Goal: Navigation & Orientation: Go to known website

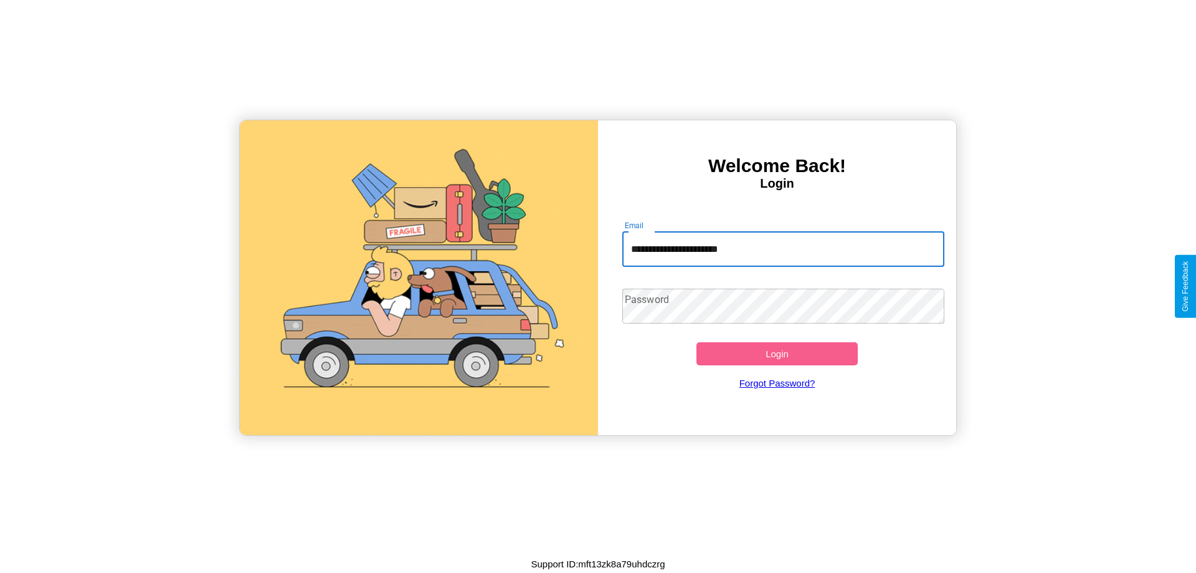
type input "**********"
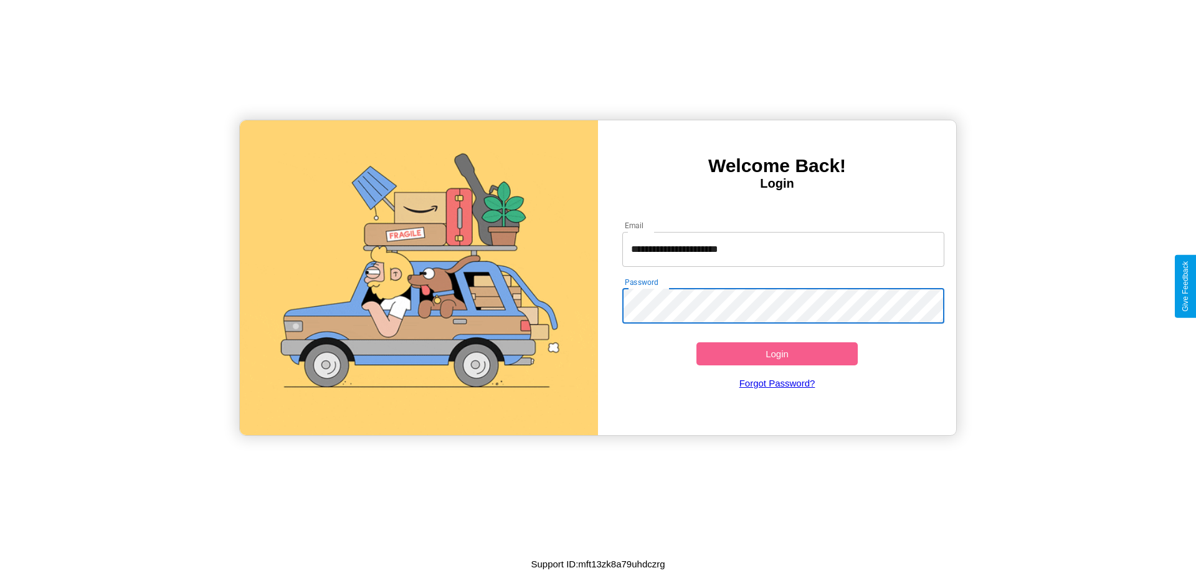
click at [777, 353] on button "Login" at bounding box center [777, 353] width 161 height 23
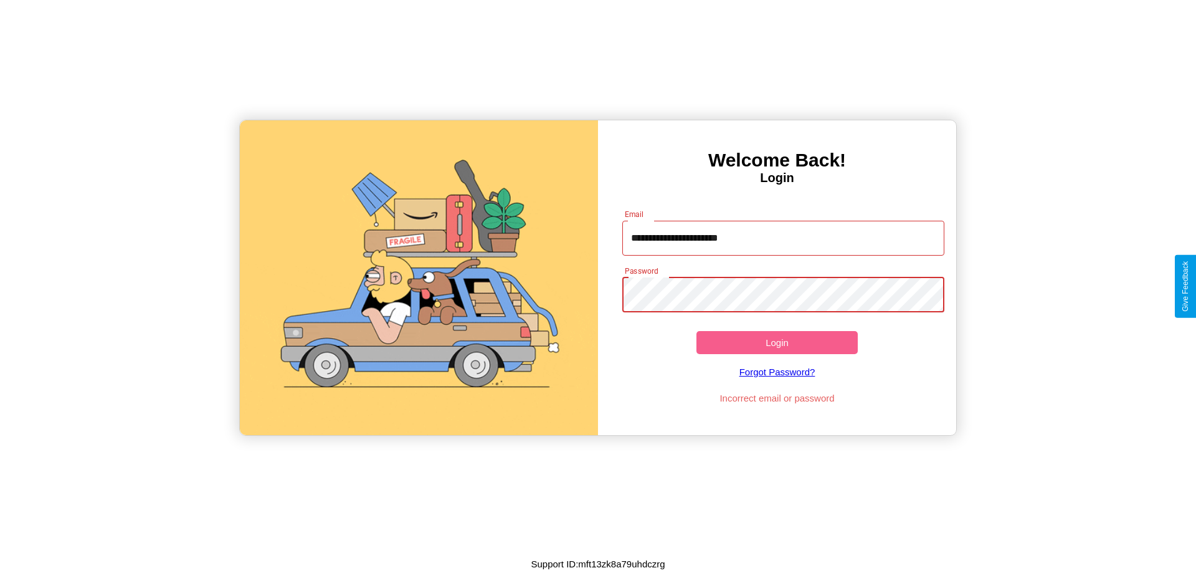
click at [777, 342] on button "Login" at bounding box center [777, 342] width 161 height 23
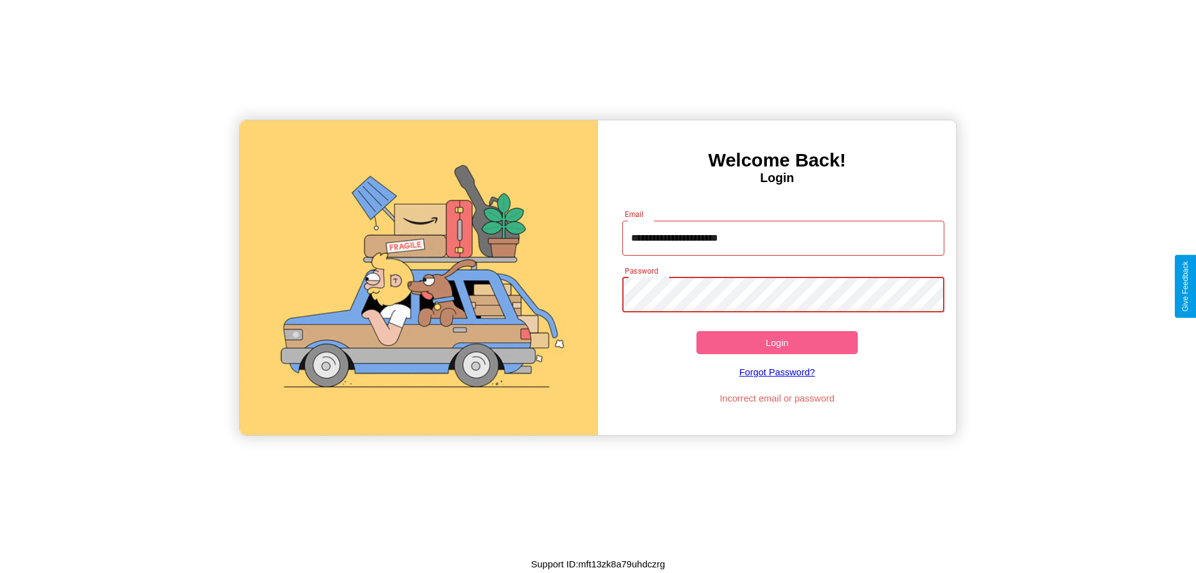
click at [777, 342] on button "Login" at bounding box center [777, 342] width 161 height 23
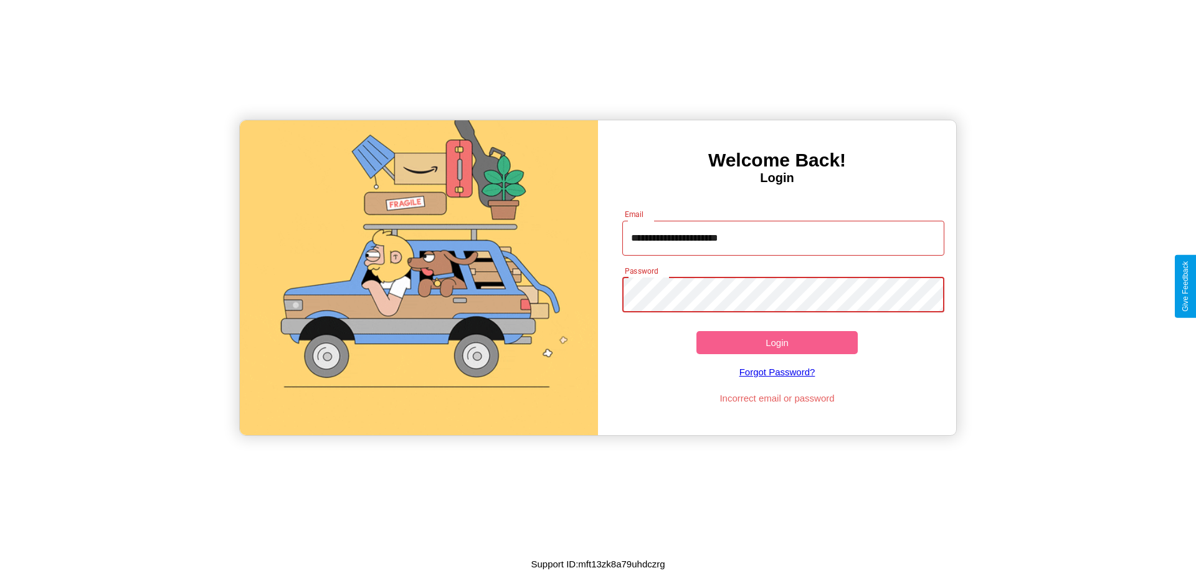
click at [777, 342] on button "Login" at bounding box center [777, 342] width 161 height 23
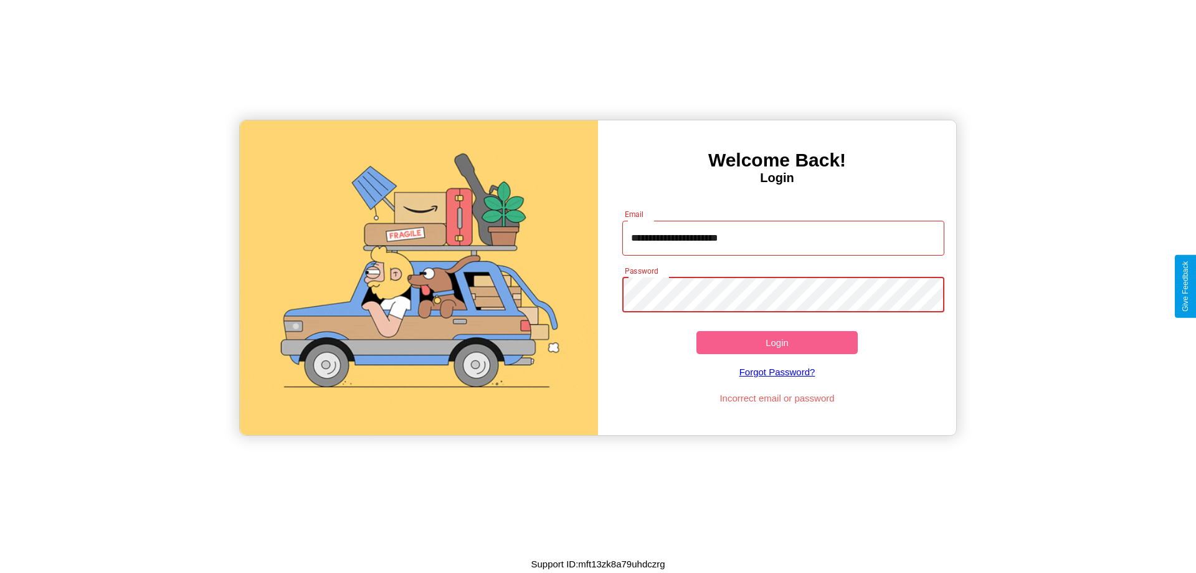
click at [777, 342] on button "Login" at bounding box center [777, 342] width 161 height 23
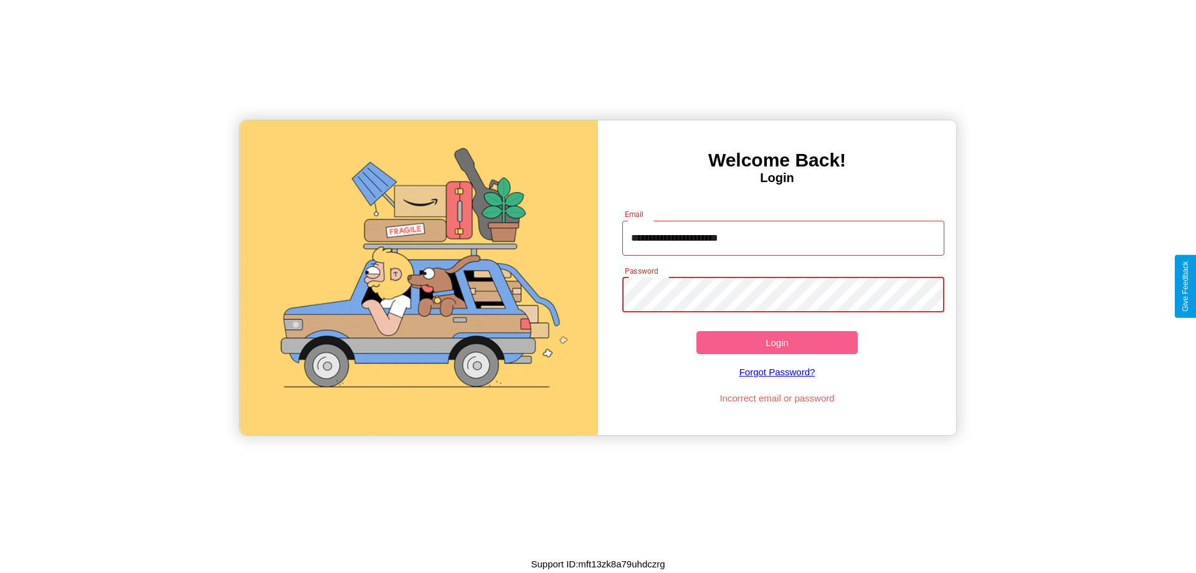
click at [777, 342] on button "Login" at bounding box center [777, 342] width 161 height 23
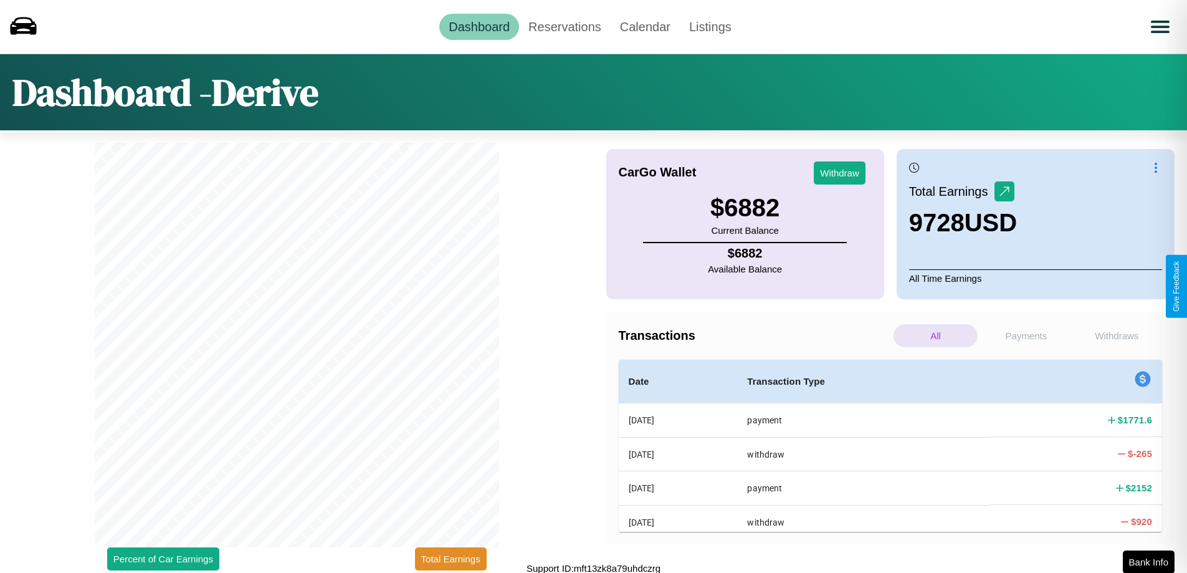
scroll to position [4, 0]
